Goal: Find specific page/section: Find specific page/section

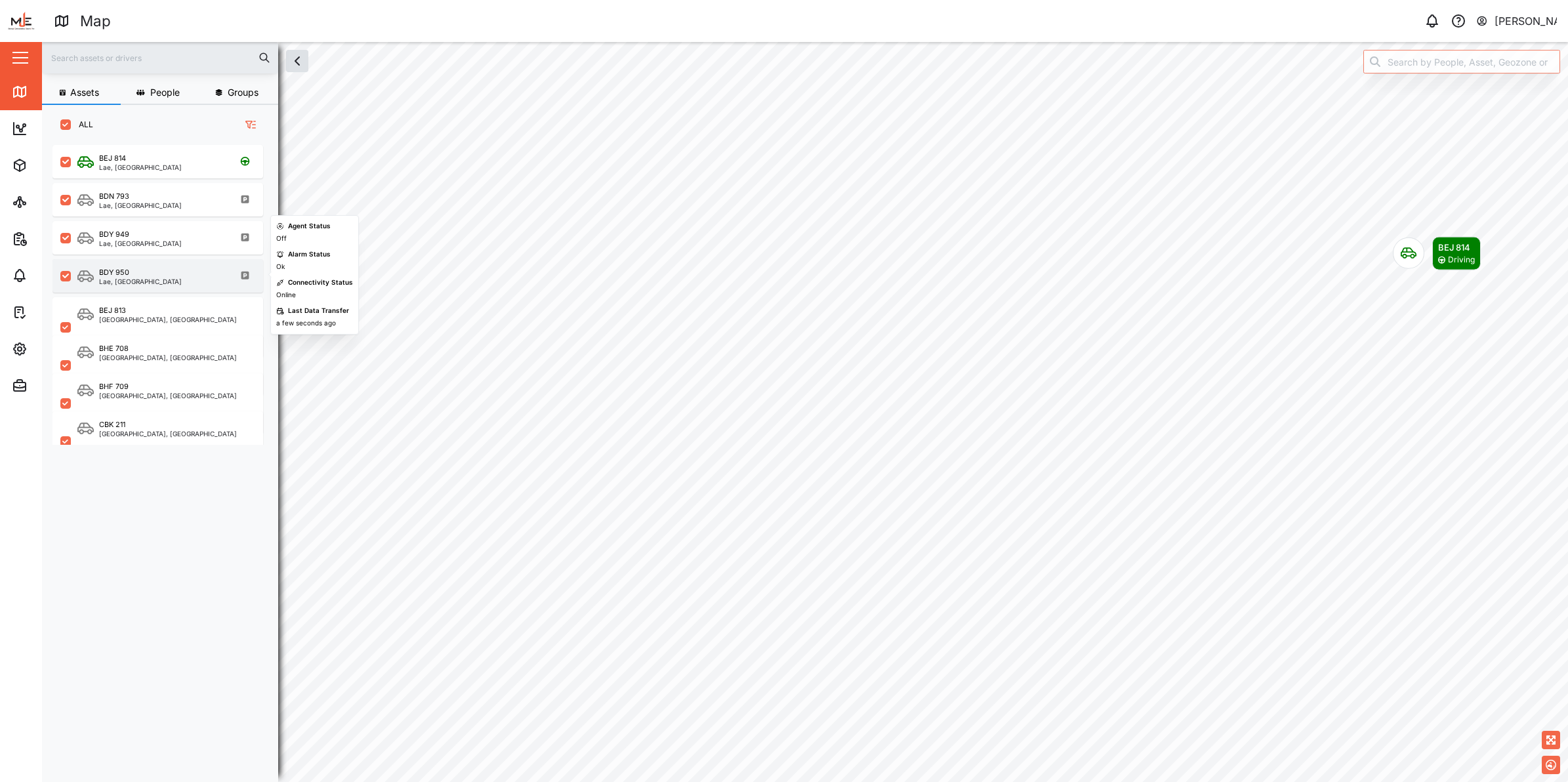
click at [132, 267] on div "BDY 950" at bounding box center [140, 273] width 83 height 11
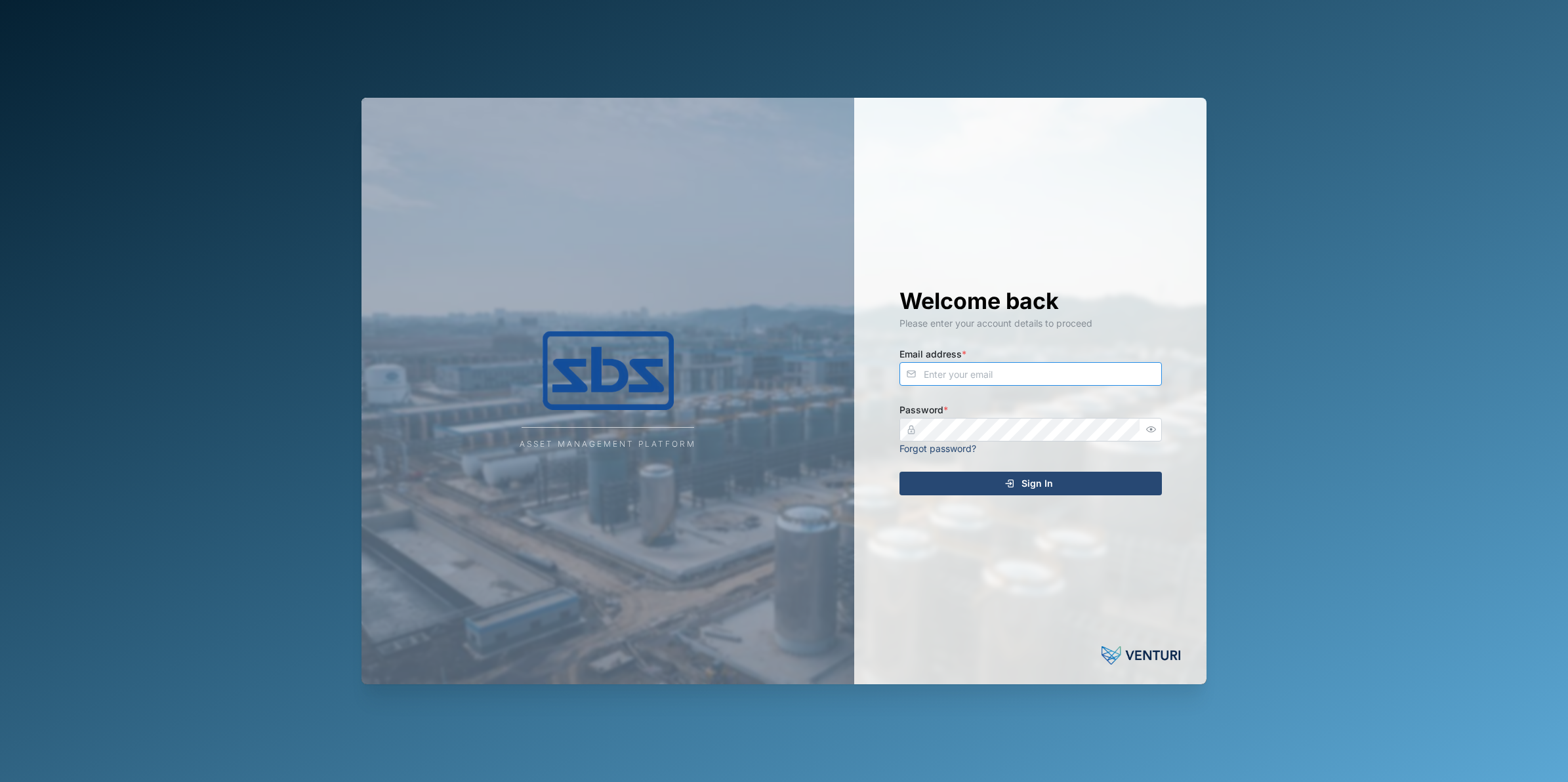
type input "[PERSON_NAME][EMAIL_ADDRESS][DOMAIN_NAME]"
click at [1101, 486] on div "Sign In" at bounding box center [1029, 483] width 241 height 22
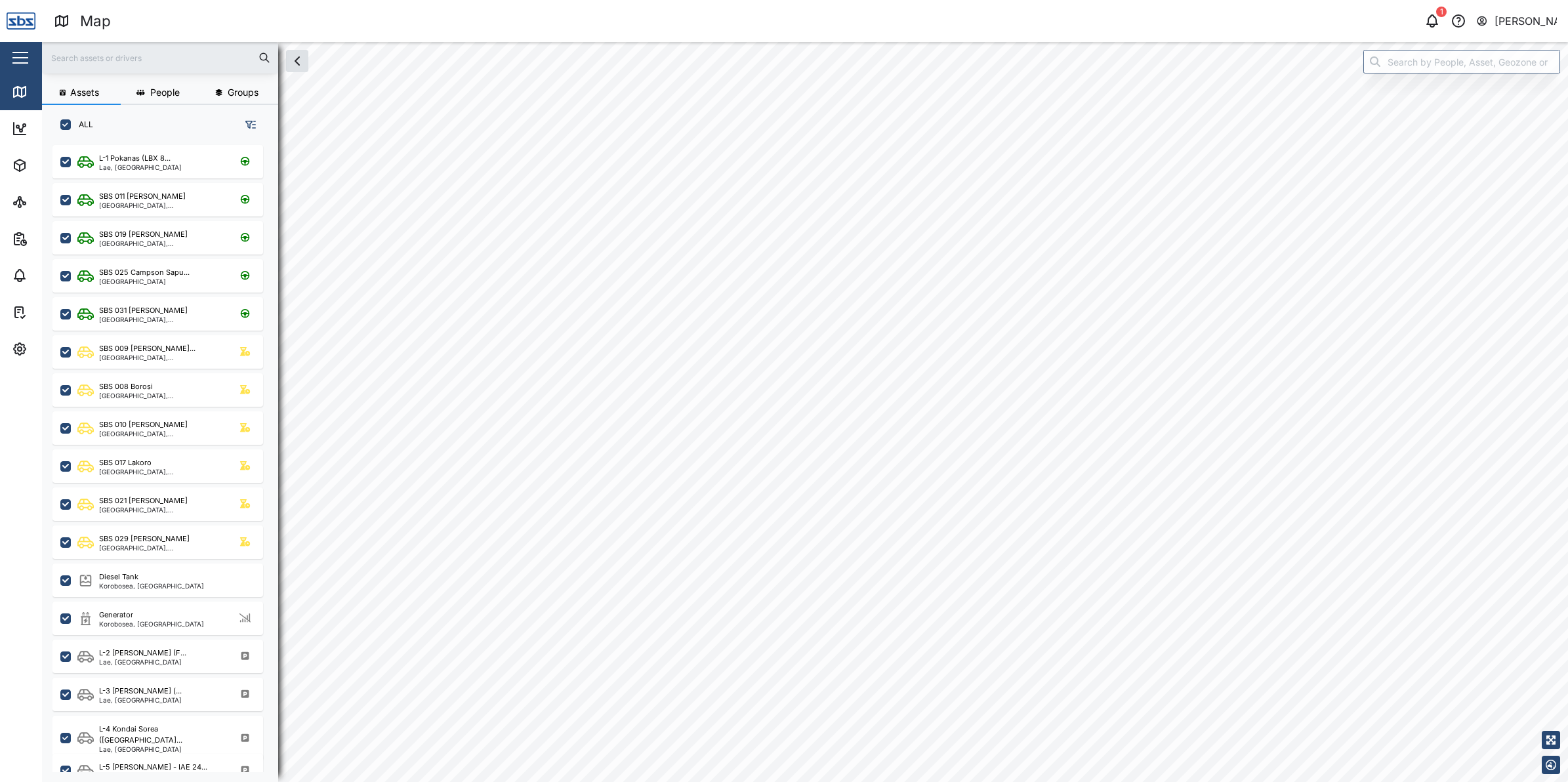
checkbox input "true"
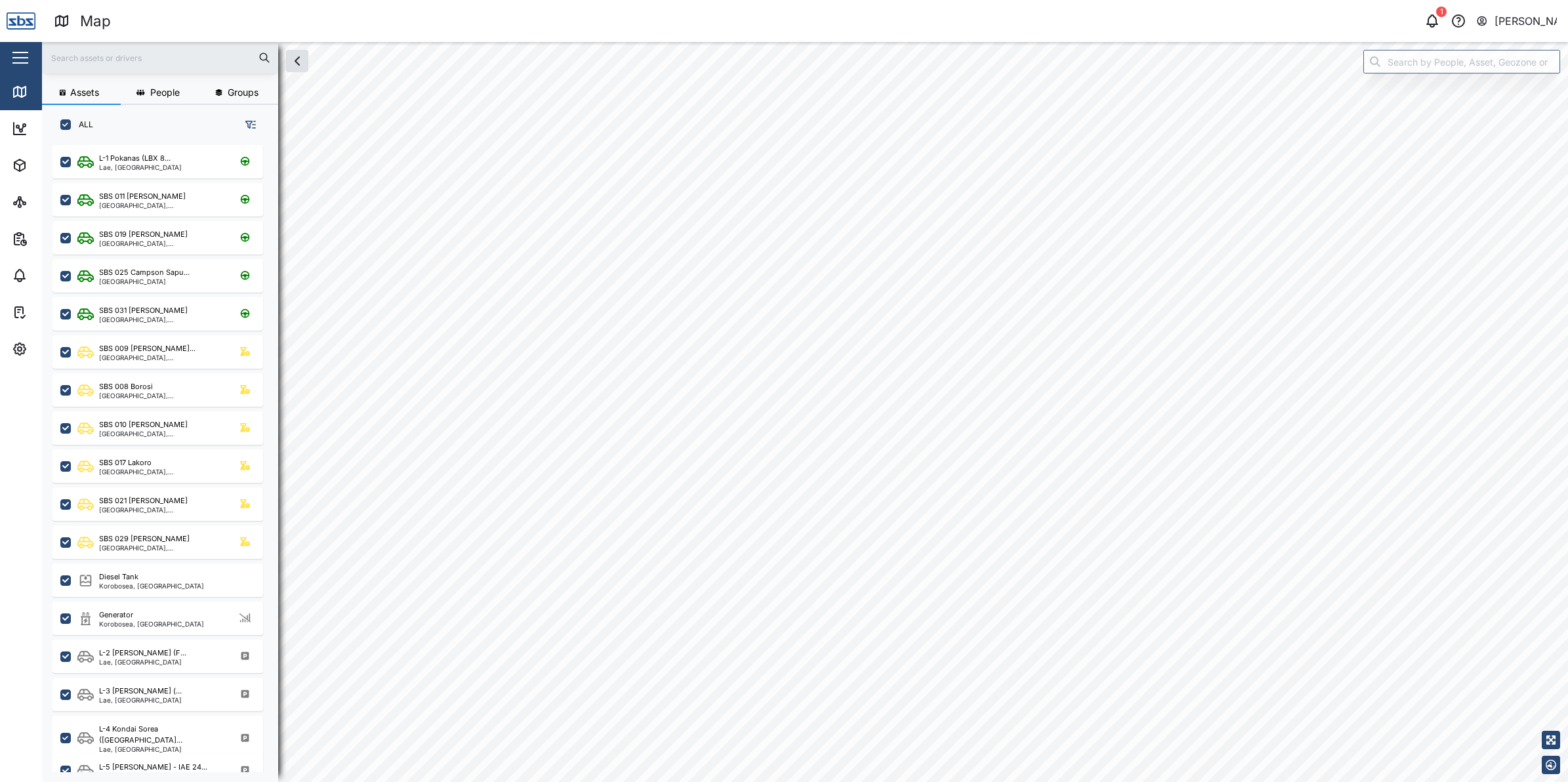
checkbox input "true"
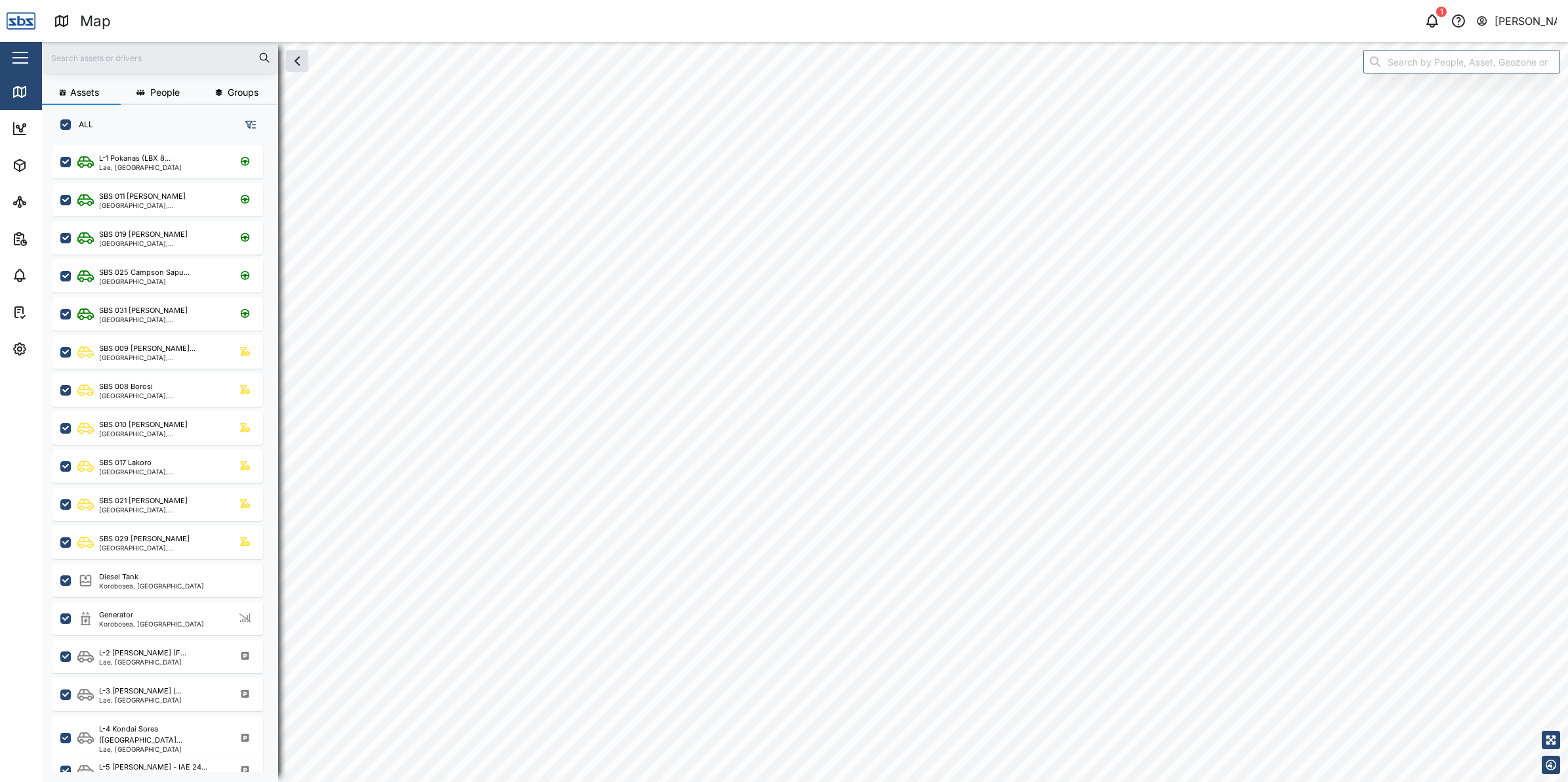
checkbox input "true"
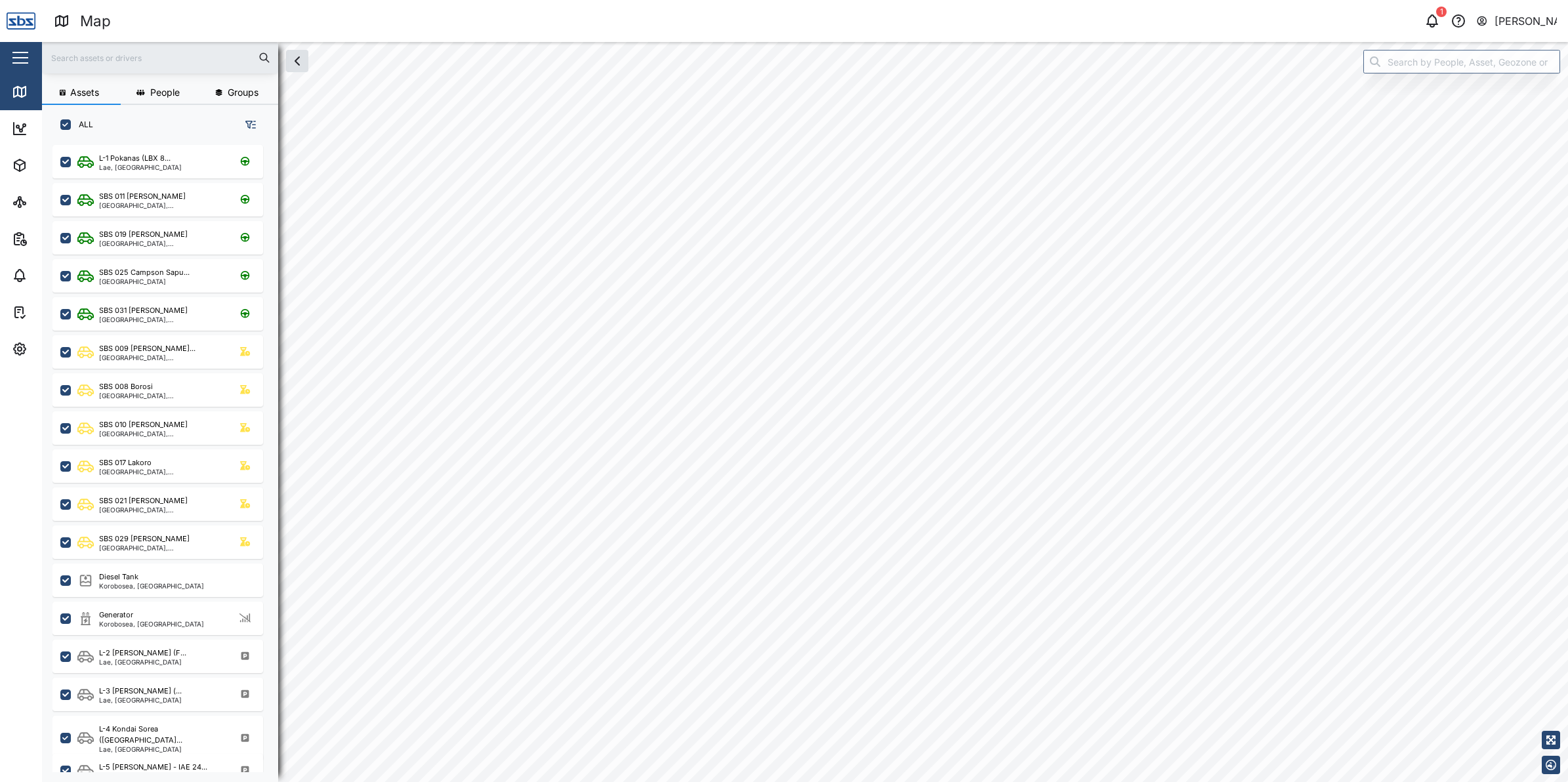
checkbox input "true"
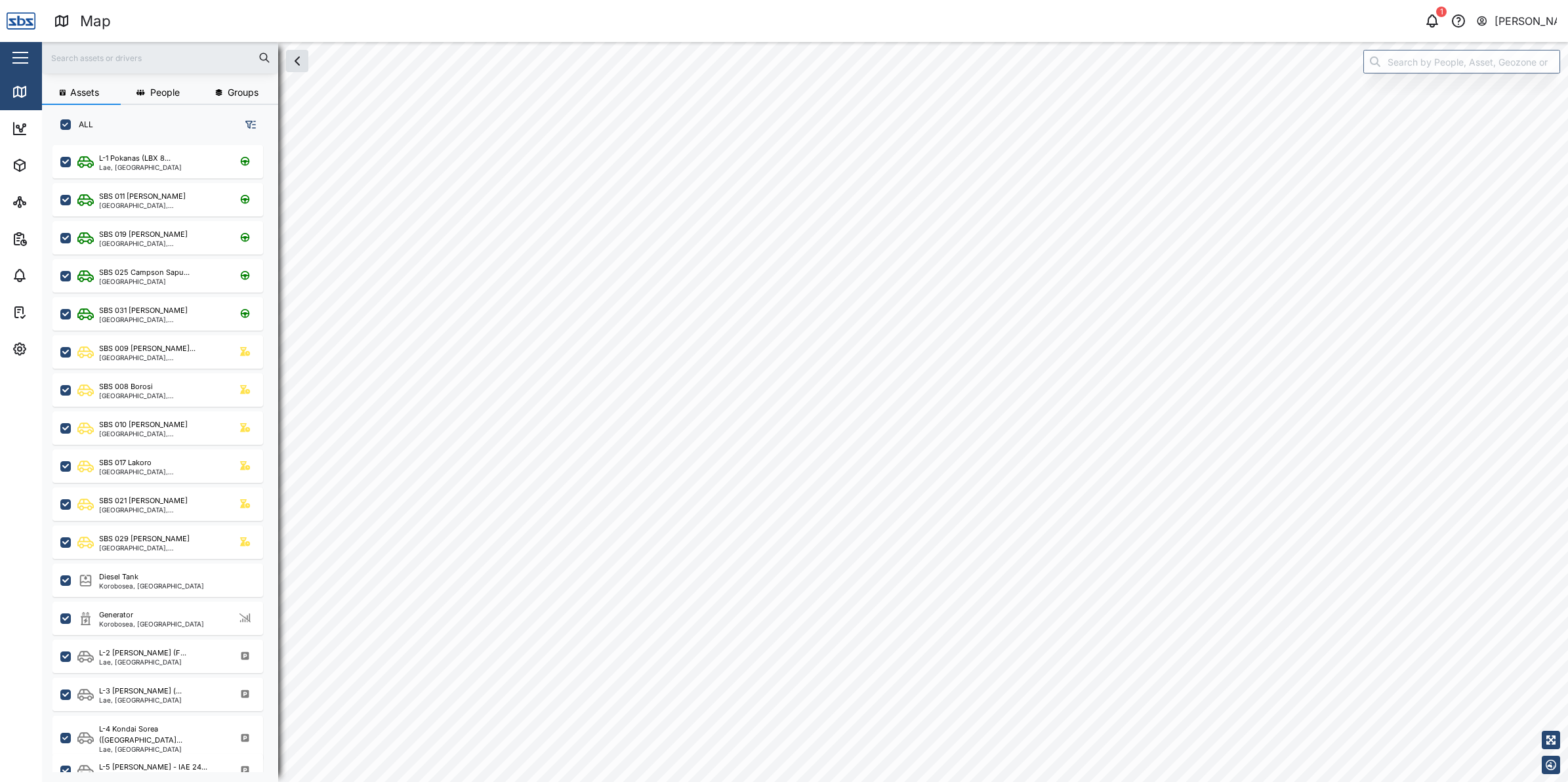
checkbox input "true"
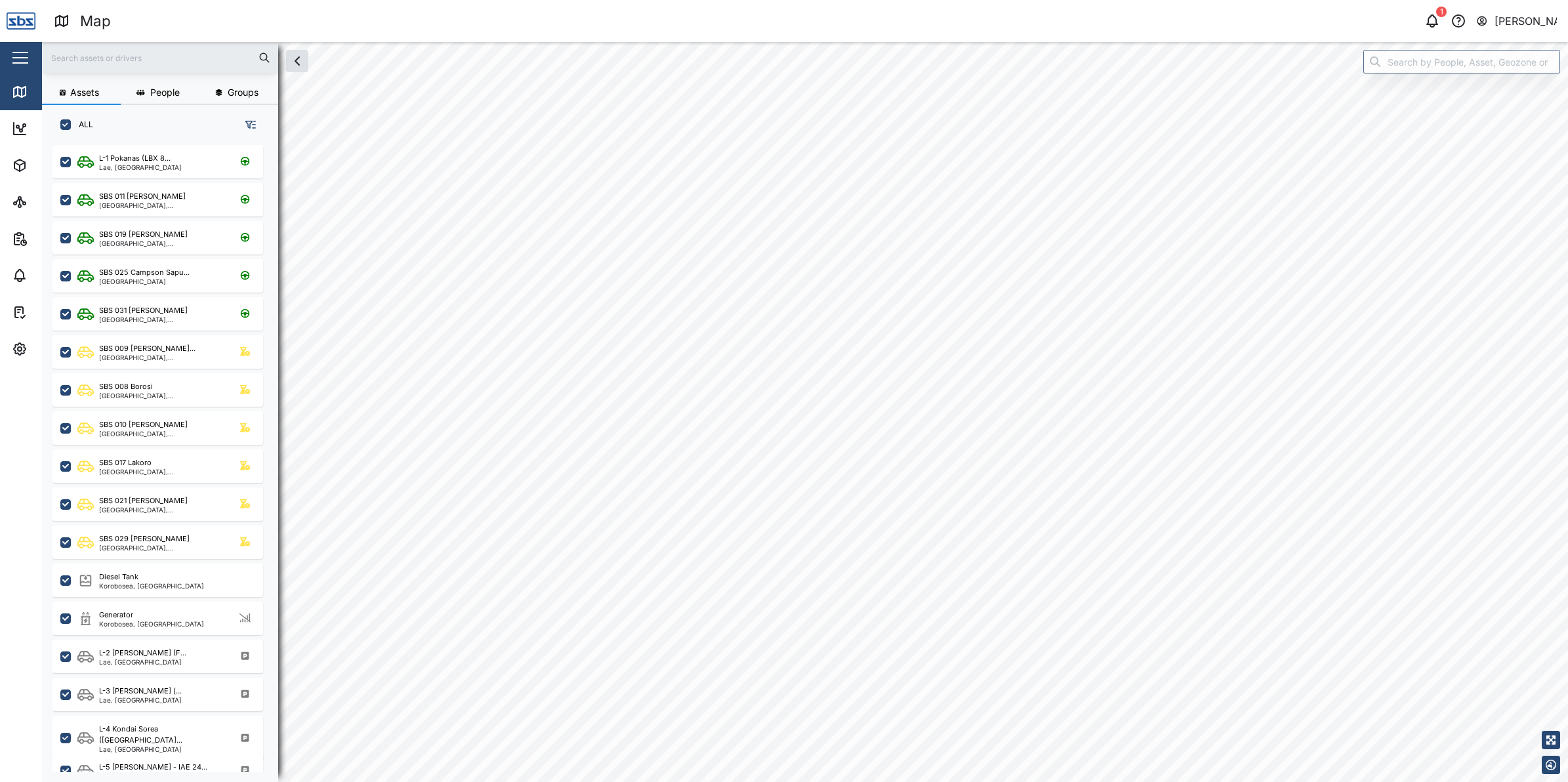
checkbox input "true"
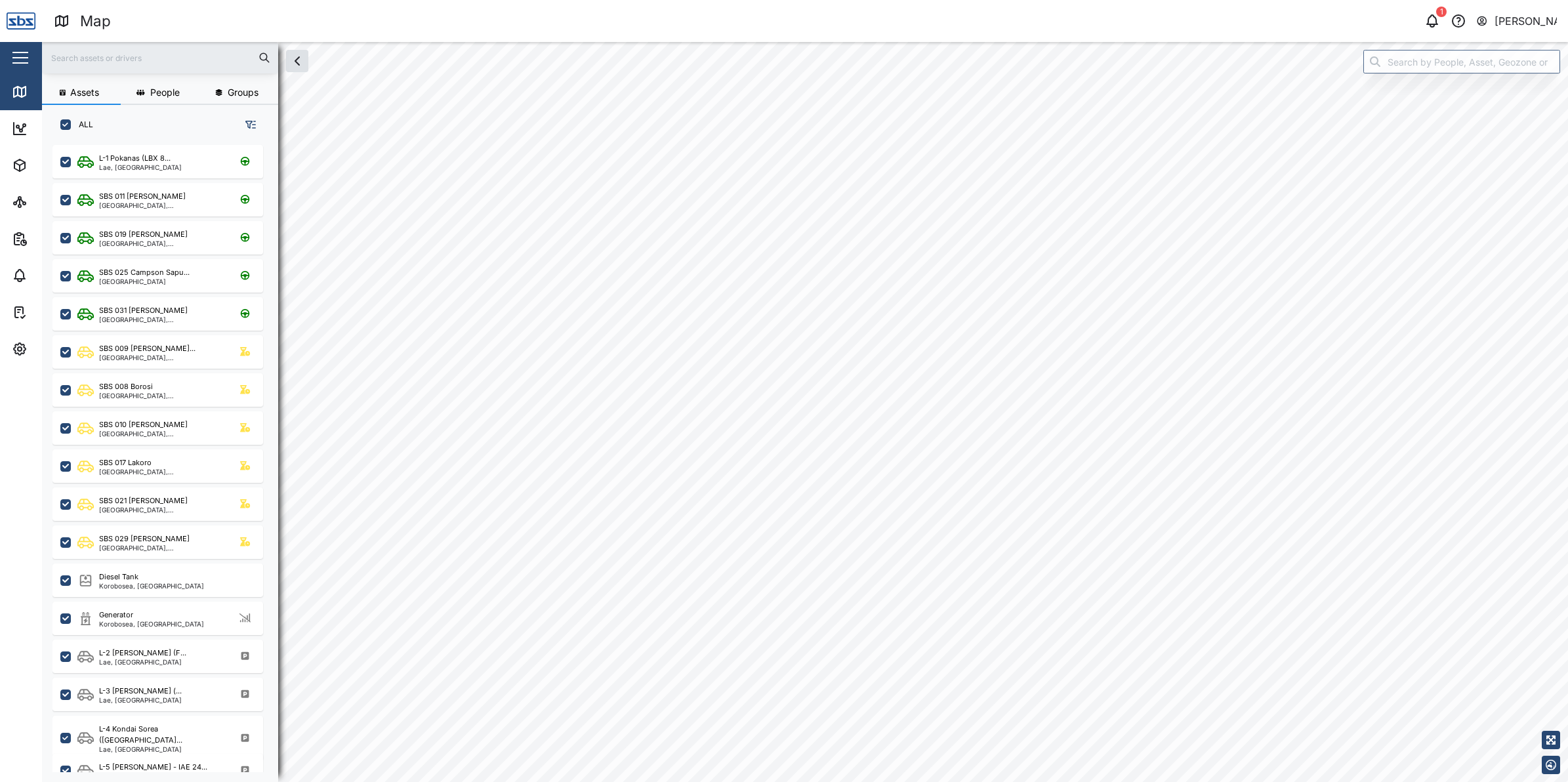
checkbox input "true"
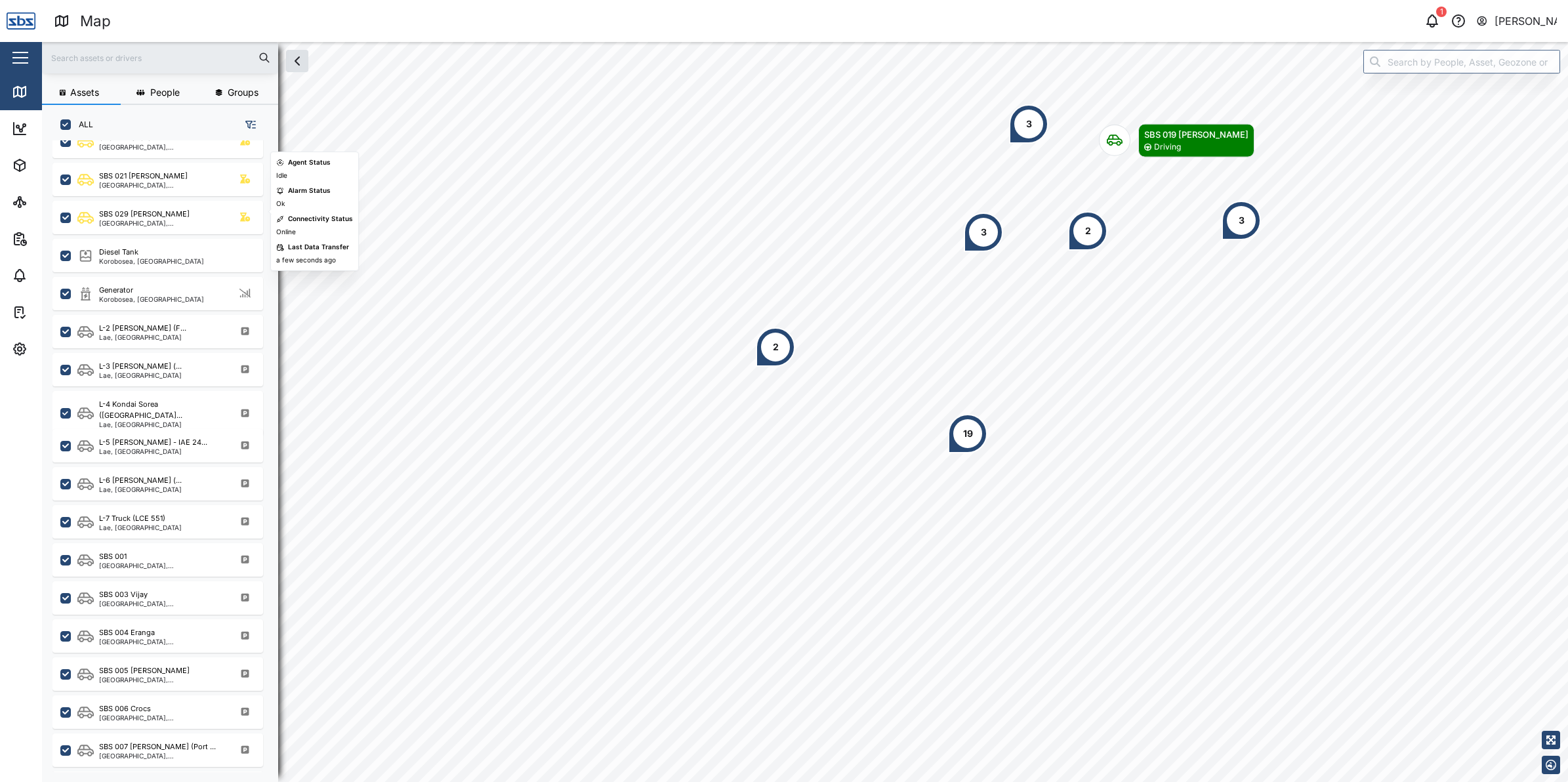
scroll to position [328, 0]
click at [143, 504] on div "L-7 Truck (LCE 551) Lae, [GEOGRAPHIC_DATA] Region" at bounding box center [158, 518] width 211 height 33
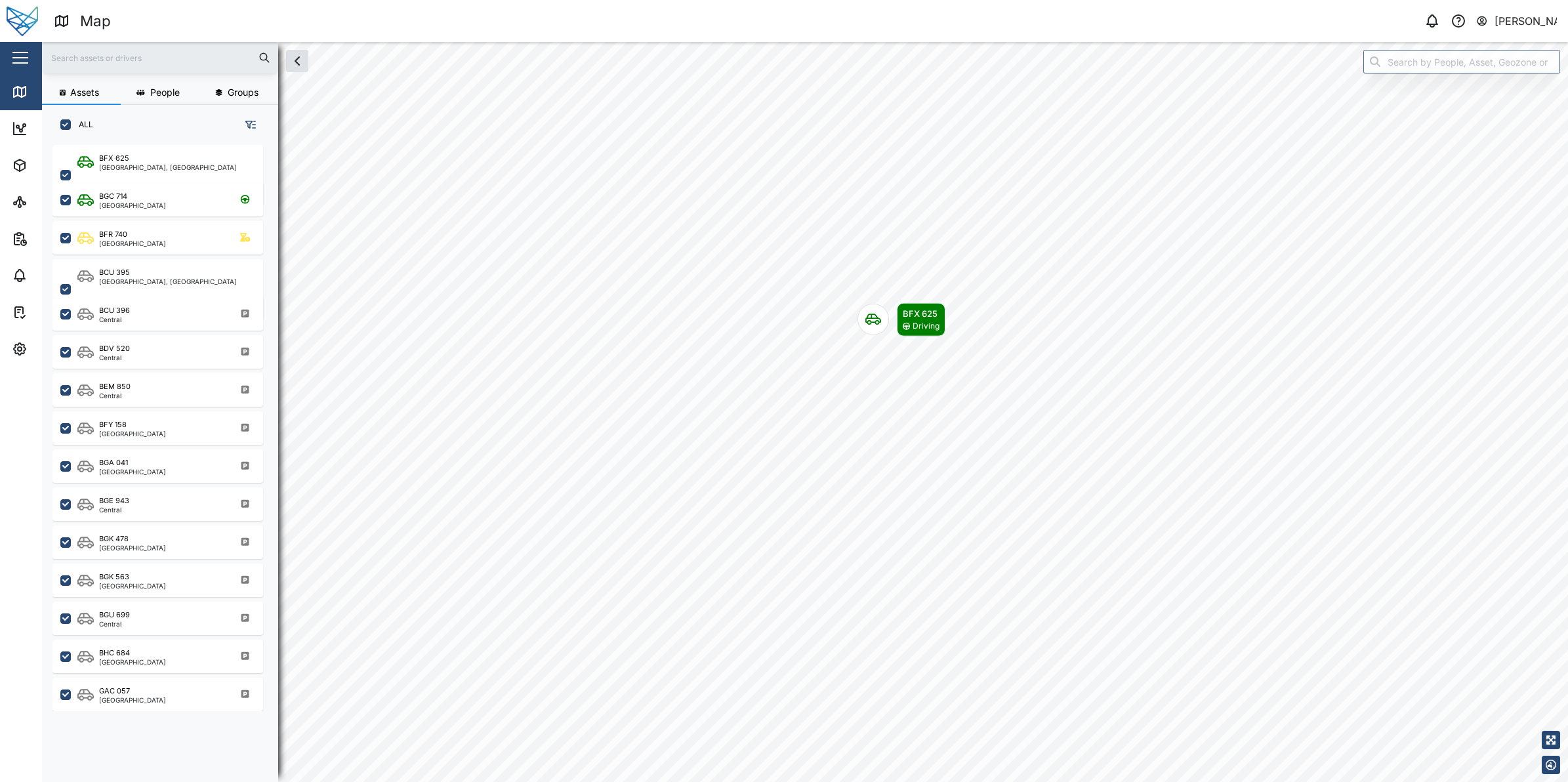
scroll to position [619, 203]
